Goal: Find specific page/section: Find specific page/section

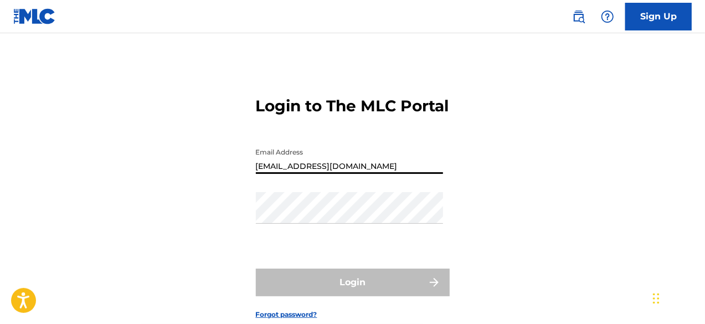
type input "[EMAIL_ADDRESS][DOMAIN_NAME]"
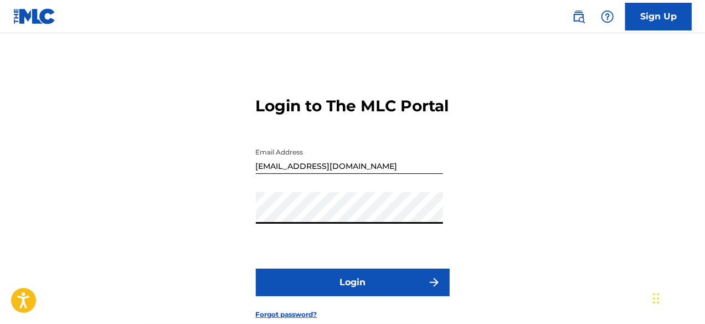
click at [373, 296] on button "Login" at bounding box center [353, 283] width 194 height 28
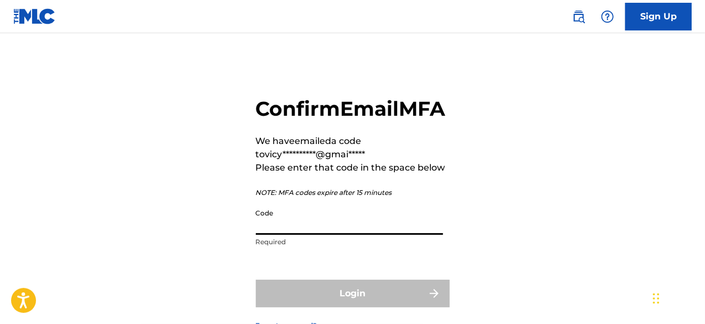
click at [362, 235] on input "Code" at bounding box center [349, 219] width 187 height 32
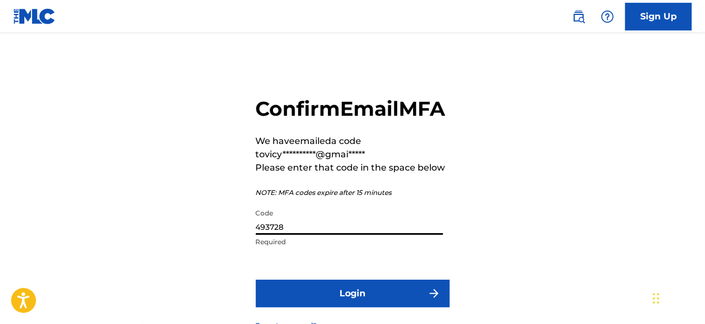
type input "493728"
click at [381, 307] on button "Login" at bounding box center [353, 294] width 194 height 28
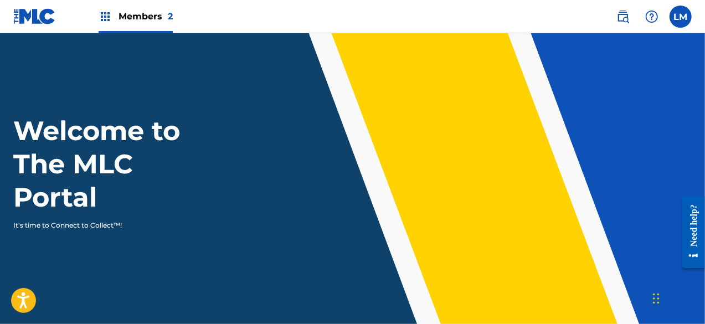
click at [146, 19] on span "Members 2" at bounding box center [145, 16] width 54 height 13
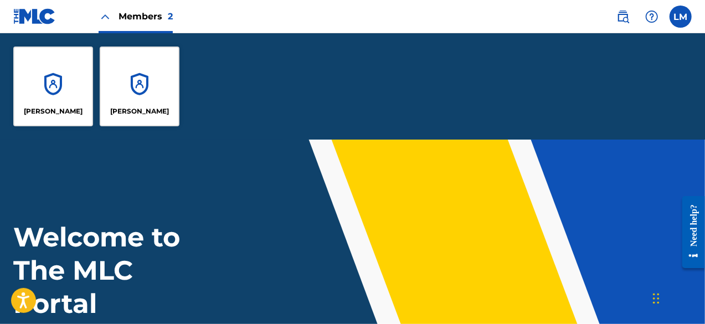
click at [32, 97] on div "[PERSON_NAME]" at bounding box center [53, 87] width 80 height 80
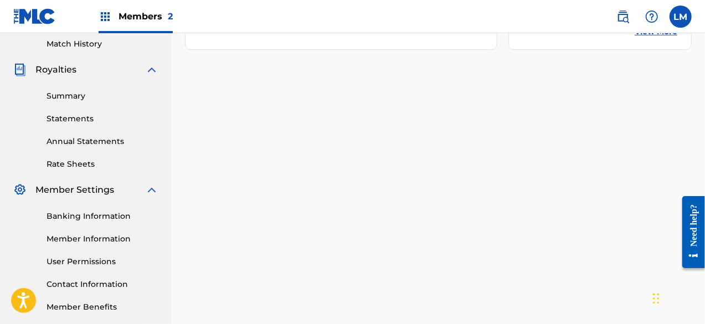
scroll to position [332, 0]
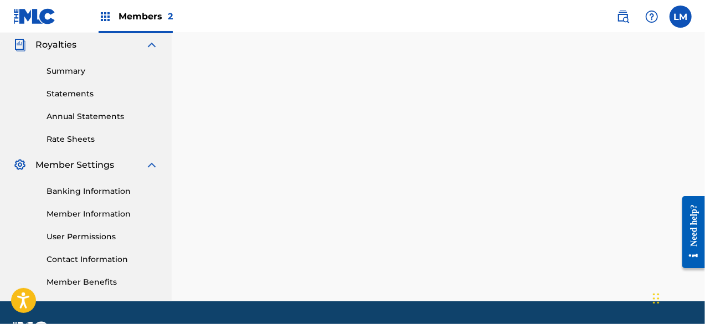
click at [87, 191] on link "Banking Information" at bounding box center [103, 191] width 112 height 12
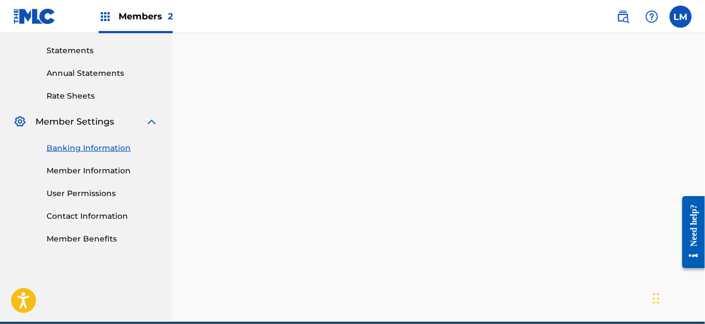
scroll to position [362, 0]
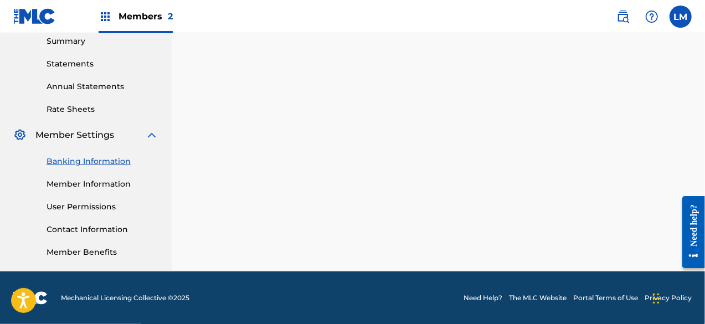
click at [147, 12] on span "Members 2" at bounding box center [145, 16] width 54 height 13
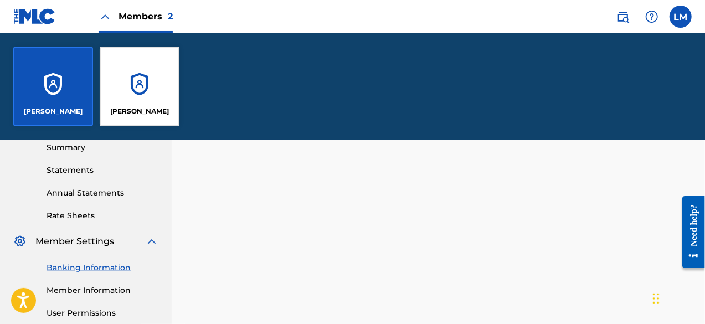
scroll to position [468, 0]
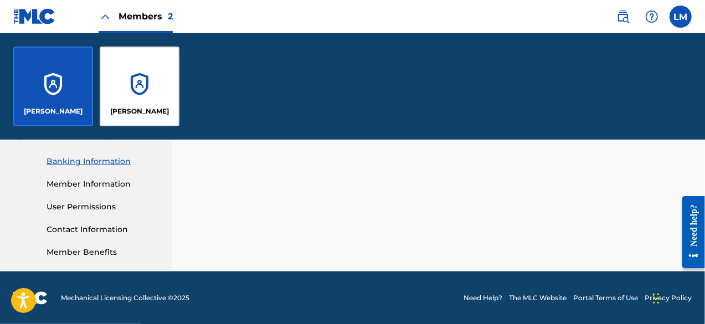
click at [138, 86] on div "[PERSON_NAME]" at bounding box center [140, 87] width 80 height 80
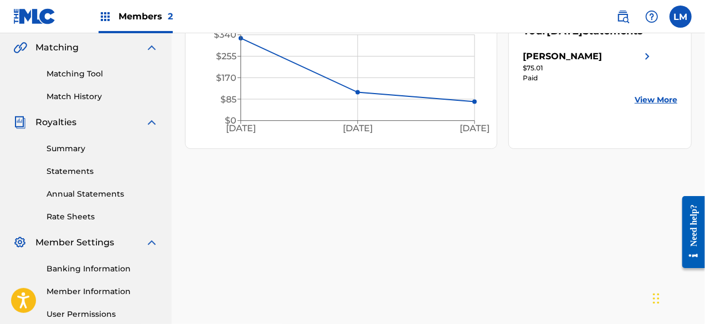
scroll to position [277, 0]
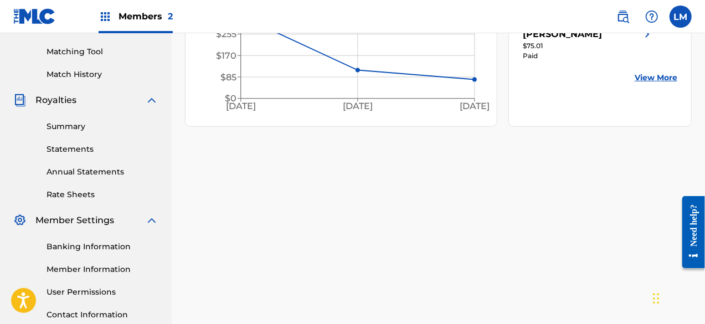
click at [85, 249] on link "Banking Information" at bounding box center [103, 247] width 112 height 12
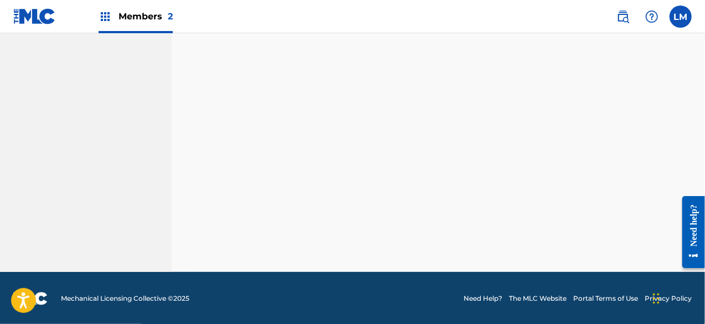
scroll to position [362, 0]
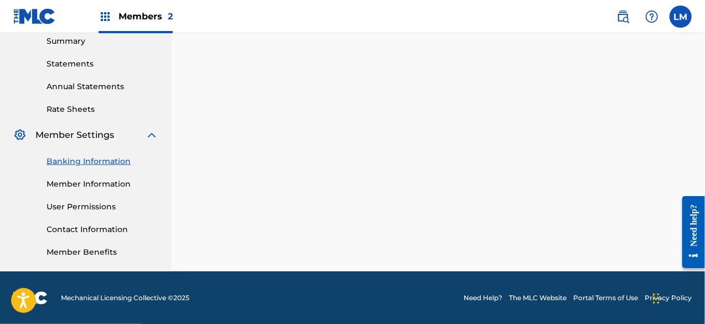
click at [149, 14] on span "Members 2" at bounding box center [145, 16] width 54 height 13
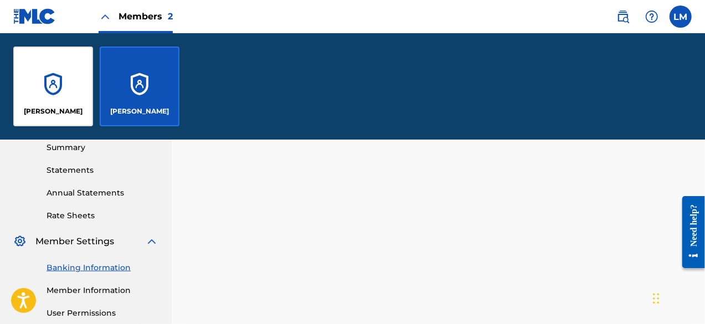
scroll to position [468, 0]
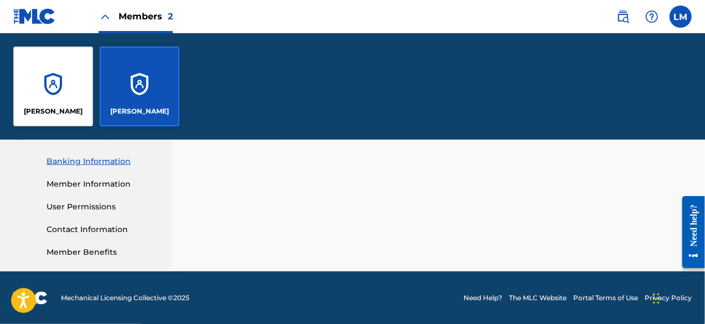
click at [43, 94] on div "[PERSON_NAME]" at bounding box center [53, 87] width 80 height 80
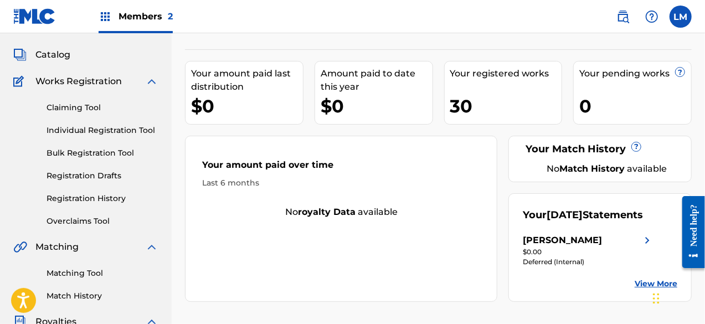
scroll to position [111, 0]
